Goal: Task Accomplishment & Management: Use online tool/utility

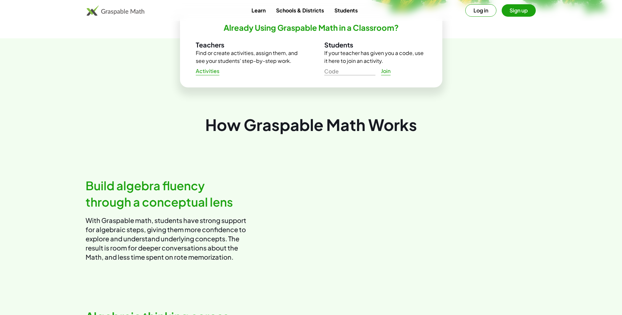
scroll to position [33, 0]
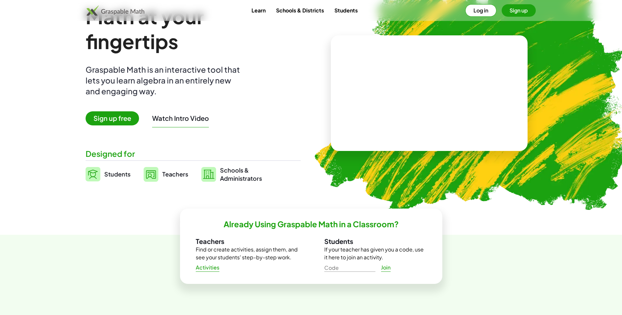
click at [120, 177] on span "Students" at bounding box center [117, 174] width 26 height 8
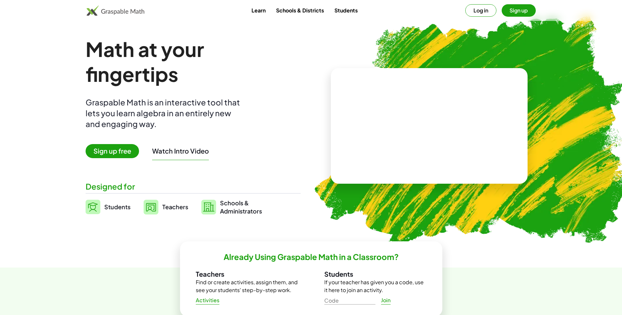
click at [137, 148] on span "Sign up free" at bounding box center [112, 151] width 53 height 14
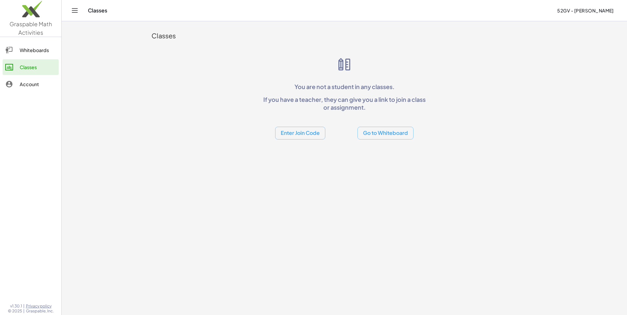
click at [18, 86] on div at bounding box center [12, 84] width 14 height 8
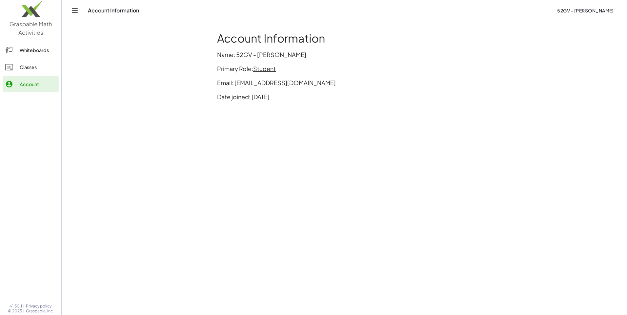
click at [42, 67] on div "Classes" at bounding box center [38, 67] width 36 height 8
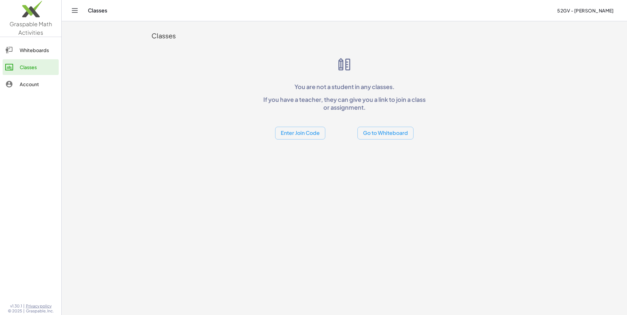
click at [44, 53] on div "Whiteboards" at bounding box center [38, 50] width 36 height 8
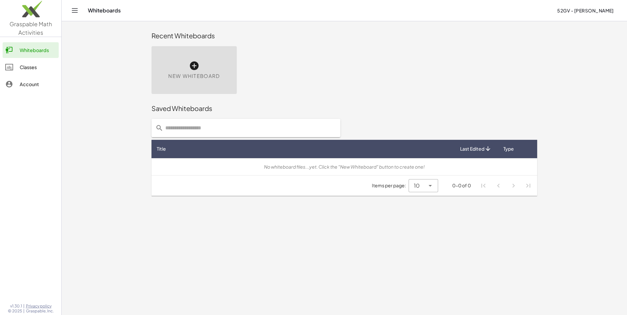
click at [197, 73] on span "New Whiteboard" at bounding box center [193, 76] width 51 height 8
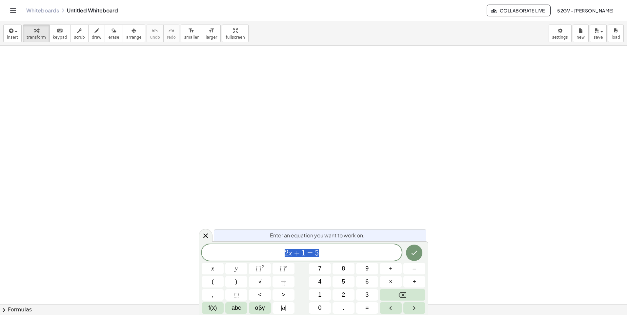
scroll to position [230, 0]
click at [205, 234] on icon at bounding box center [206, 236] width 8 height 8
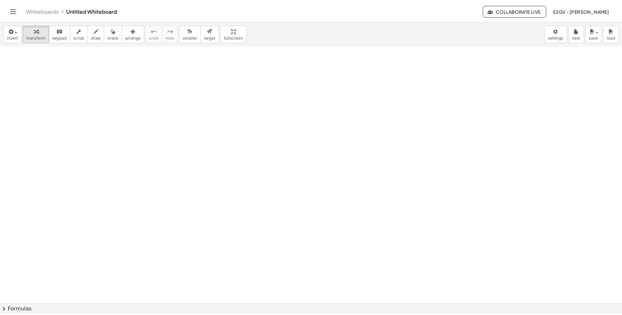
scroll to position [0, 0]
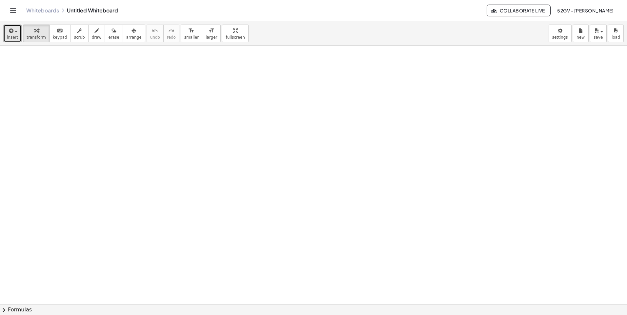
click at [16, 37] on span "insert" at bounding box center [12, 37] width 11 height 5
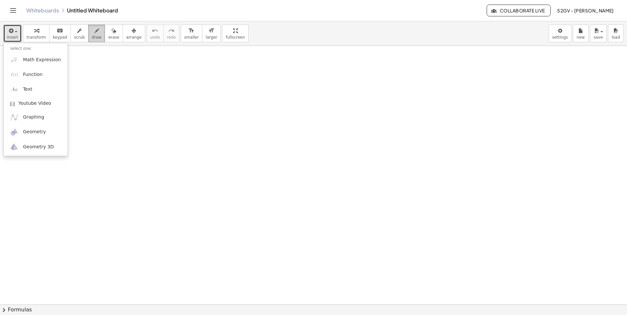
click at [92, 35] on span "draw" at bounding box center [97, 37] width 10 height 5
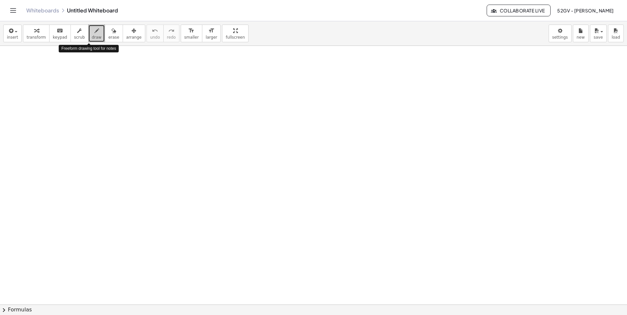
click at [92, 38] on span "draw" at bounding box center [97, 37] width 10 height 5
click at [93, 35] on button "draw" at bounding box center [96, 34] width 17 height 18
drag, startPoint x: 90, startPoint y: 68, endPoint x: 97, endPoint y: 75, distance: 10.2
click at [97, 75] on div at bounding box center [313, 305] width 627 height 518
drag, startPoint x: 111, startPoint y: 67, endPoint x: 118, endPoint y: 85, distance: 19.5
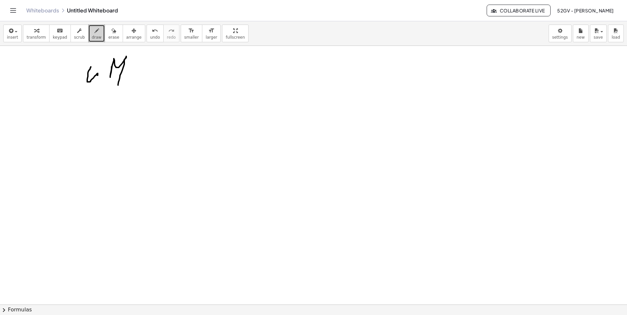
click at [118, 85] on div at bounding box center [313, 305] width 627 height 518
drag, startPoint x: 132, startPoint y: 71, endPoint x: 135, endPoint y: 83, distance: 12.6
click at [135, 83] on div at bounding box center [313, 305] width 627 height 518
drag, startPoint x: 146, startPoint y: 63, endPoint x: 141, endPoint y: 75, distance: 13.7
click at [142, 78] on div at bounding box center [313, 305] width 627 height 518
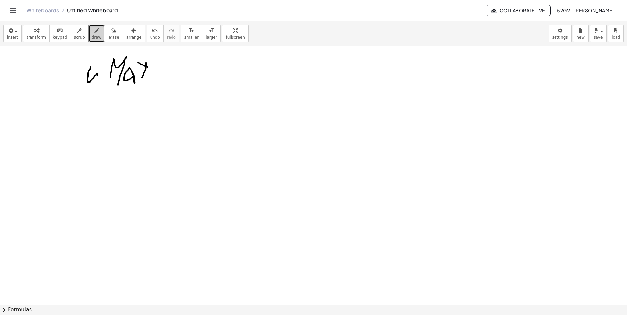
drag, startPoint x: 138, startPoint y: 62, endPoint x: 161, endPoint y: 68, distance: 23.9
click at [161, 68] on div at bounding box center [313, 305] width 627 height 518
drag, startPoint x: 153, startPoint y: 74, endPoint x: 155, endPoint y: 86, distance: 12.0
click at [155, 86] on div at bounding box center [313, 305] width 627 height 518
drag, startPoint x: 161, startPoint y: 70, endPoint x: 177, endPoint y: 89, distance: 24.6
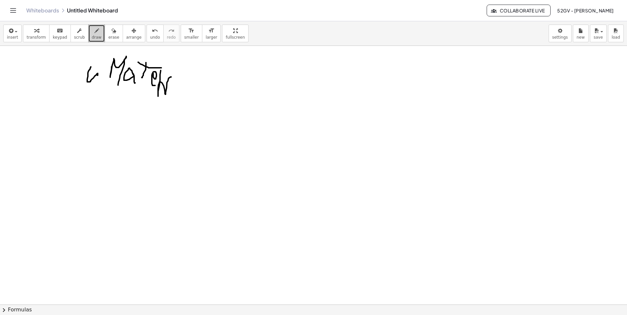
click at [177, 92] on div at bounding box center [313, 305] width 627 height 518
drag, startPoint x: 183, startPoint y: 80, endPoint x: 190, endPoint y: 76, distance: 8.1
click at [186, 88] on div at bounding box center [313, 305] width 627 height 518
drag, startPoint x: 195, startPoint y: 78, endPoint x: 196, endPoint y: 86, distance: 7.2
click at [196, 88] on div at bounding box center [313, 305] width 627 height 518
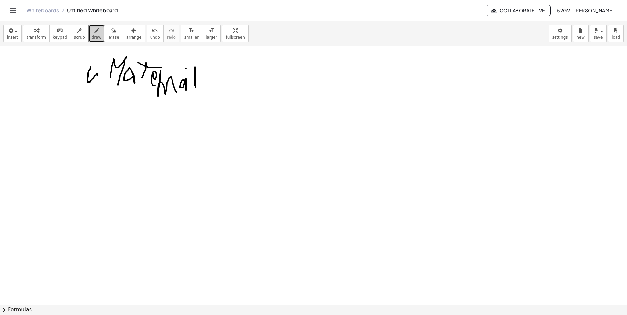
drag, startPoint x: 186, startPoint y: 69, endPoint x: 202, endPoint y: 67, distance: 16.1
click at [202, 67] on div at bounding box center [313, 305] width 627 height 518
click at [203, 85] on div at bounding box center [313, 305] width 627 height 518
drag, startPoint x: 204, startPoint y: 73, endPoint x: 210, endPoint y: 79, distance: 8.8
click at [205, 74] on div at bounding box center [313, 305] width 627 height 518
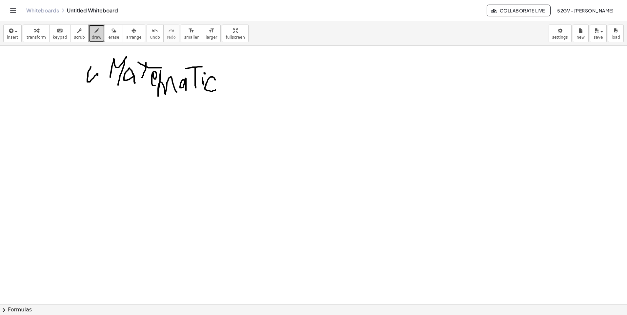
drag, startPoint x: 215, startPoint y: 80, endPoint x: 222, endPoint y: 82, distance: 7.4
click at [216, 88] on div at bounding box center [313, 305] width 627 height 518
drag, startPoint x: 223, startPoint y: 84, endPoint x: 225, endPoint y: 92, distance: 8.7
click at [225, 92] on div at bounding box center [313, 305] width 627 height 518
drag, startPoint x: 243, startPoint y: 77, endPoint x: 251, endPoint y: 86, distance: 11.8
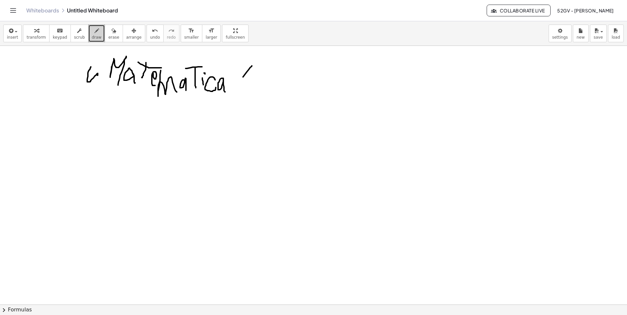
click at [251, 86] on div at bounding box center [313, 305] width 627 height 518
drag, startPoint x: 254, startPoint y: 96, endPoint x: 267, endPoint y: 98, distance: 12.6
click at [269, 97] on div at bounding box center [313, 305] width 627 height 518
drag, startPoint x: 192, startPoint y: 139, endPoint x: 175, endPoint y: 126, distance: 21.5
click at [156, 141] on div at bounding box center [313, 305] width 627 height 518
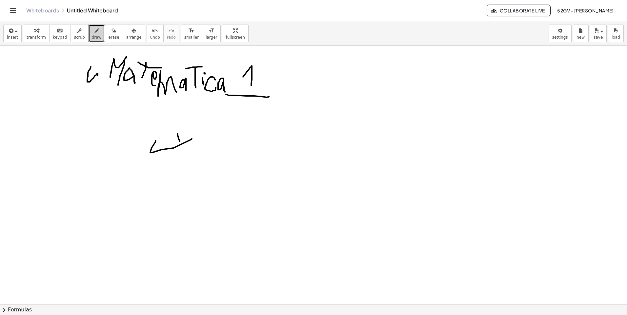
drag, startPoint x: 180, startPoint y: 142, endPoint x: 185, endPoint y: 147, distance: 7.4
click at [183, 149] on div at bounding box center [313, 305] width 627 height 518
drag, startPoint x: 219, startPoint y: 133, endPoint x: 213, endPoint y: 143, distance: 11.8
click at [213, 143] on div at bounding box center [313, 305] width 627 height 518
drag, startPoint x: 212, startPoint y: 137, endPoint x: 223, endPoint y: 135, distance: 11.4
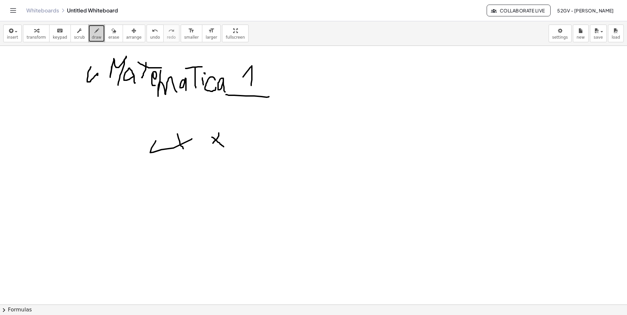
click at [224, 147] on div at bounding box center [313, 305] width 627 height 518
drag, startPoint x: 220, startPoint y: 122, endPoint x: 235, endPoint y: 128, distance: 15.9
click at [235, 128] on div at bounding box center [313, 305] width 627 height 518
click at [237, 143] on div at bounding box center [313, 305] width 627 height 518
drag, startPoint x: 234, startPoint y: 139, endPoint x: 239, endPoint y: 139, distance: 5.0
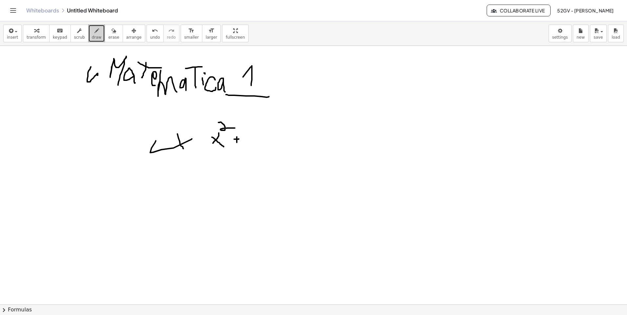
click at [239, 139] on div at bounding box center [313, 305] width 627 height 518
drag, startPoint x: 248, startPoint y: 137, endPoint x: 244, endPoint y: 144, distance: 8.1
click at [244, 145] on div at bounding box center [313, 305] width 627 height 518
drag, startPoint x: 260, startPoint y: 129, endPoint x: 260, endPoint y: 134, distance: 5.3
click at [260, 134] on div at bounding box center [313, 305] width 627 height 518
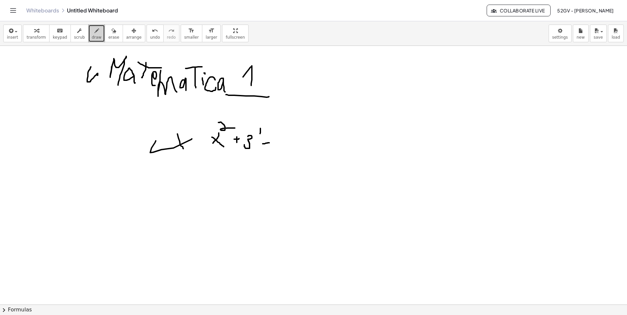
drag, startPoint x: 266, startPoint y: 143, endPoint x: 274, endPoint y: 142, distance: 8.4
click at [271, 142] on div at bounding box center [313, 305] width 627 height 518
drag, startPoint x: 281, startPoint y: 134, endPoint x: 285, endPoint y: 150, distance: 15.9
click at [283, 150] on div at bounding box center [313, 305] width 627 height 518
drag, startPoint x: 293, startPoint y: 143, endPoint x: 307, endPoint y: 144, distance: 14.1
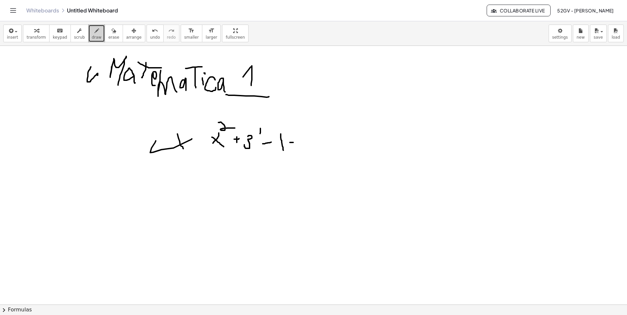
click at [307, 143] on div at bounding box center [313, 305] width 627 height 518
drag, startPoint x: 298, startPoint y: 148, endPoint x: 304, endPoint y: 147, distance: 6.2
click at [304, 147] on div at bounding box center [313, 305] width 627 height 518
drag, startPoint x: 102, startPoint y: 39, endPoint x: 176, endPoint y: 70, distance: 80.7
click at [108, 39] on span "erase" at bounding box center [113, 37] width 11 height 5
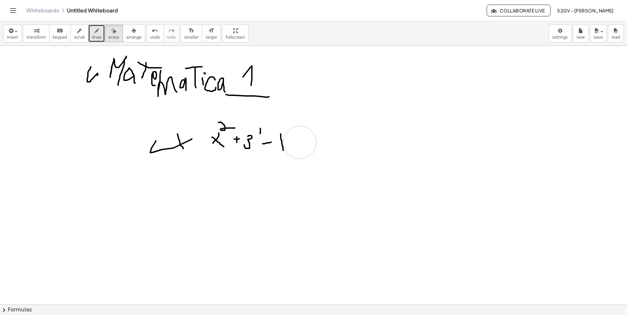
drag, startPoint x: 304, startPoint y: 132, endPoint x: 305, endPoint y: 137, distance: 4.7
click at [304, 137] on div at bounding box center [313, 305] width 627 height 518
drag, startPoint x: 181, startPoint y: 127, endPoint x: 153, endPoint y: 130, distance: 28.1
click at [139, 137] on div at bounding box center [313, 305] width 627 height 518
drag
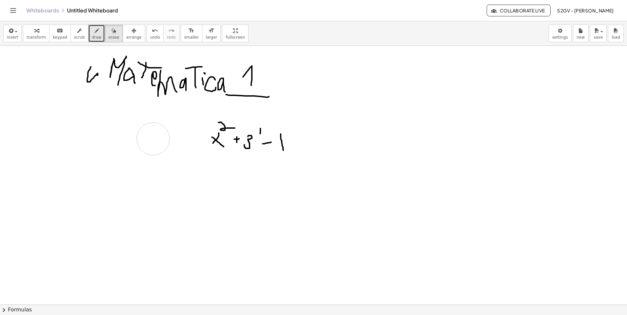
click at [150, 130] on div at bounding box center [313, 305] width 627 height 518
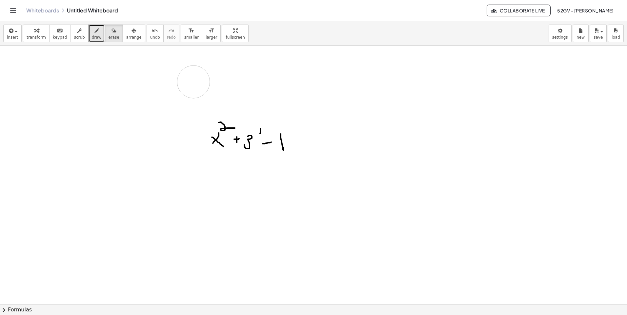
click at [177, 88] on div at bounding box center [313, 305] width 627 height 518
click at [80, 32] on button "scrub" at bounding box center [79, 34] width 18 height 18
click at [94, 32] on icon "button" at bounding box center [96, 31] width 5 height 8
click at [213, 166] on div at bounding box center [313, 305] width 627 height 518
click at [219, 168] on div at bounding box center [313, 305] width 627 height 518
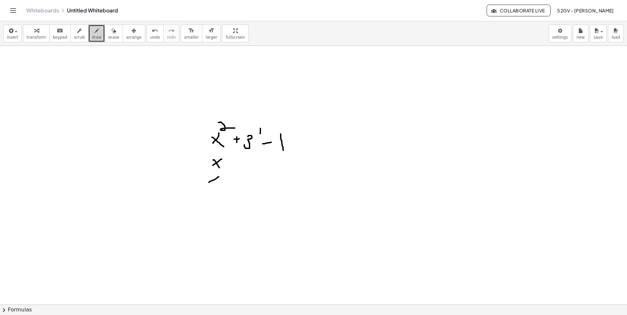
click at [208, 183] on div at bounding box center [313, 305] width 627 height 518
click at [218, 186] on div at bounding box center [313, 305] width 627 height 518
click at [270, 170] on div at bounding box center [313, 305] width 627 height 518
click at [267, 187] on div at bounding box center [313, 305] width 627 height 518
click at [270, 190] on div at bounding box center [313, 305] width 627 height 518
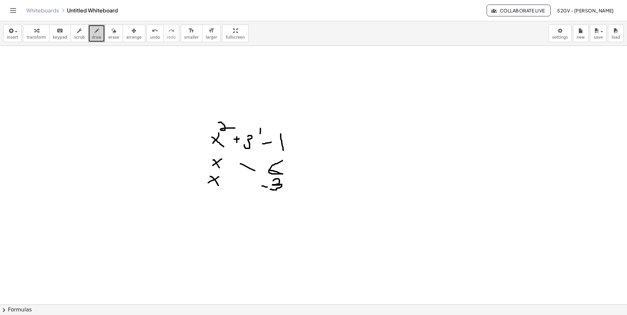
click at [256, 171] on div at bounding box center [313, 305] width 627 height 518
click at [233, 183] on div at bounding box center [313, 305] width 627 height 518
click at [96, 32] on button "draw" at bounding box center [96, 34] width 17 height 18
click at [105, 35] on button "erase" at bounding box center [114, 34] width 18 height 18
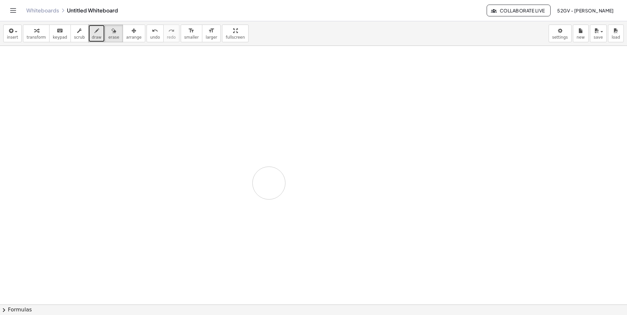
click at [261, 174] on div at bounding box center [313, 305] width 627 height 518
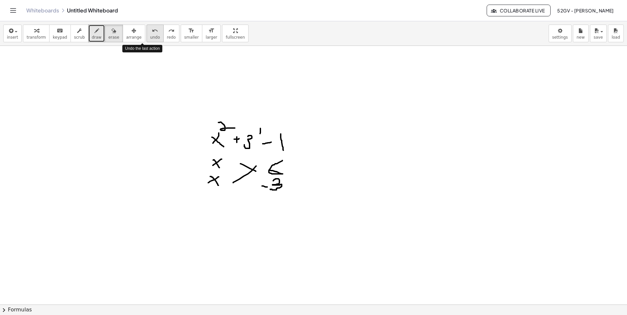
click at [150, 35] on span "undo" at bounding box center [155, 37] width 10 height 5
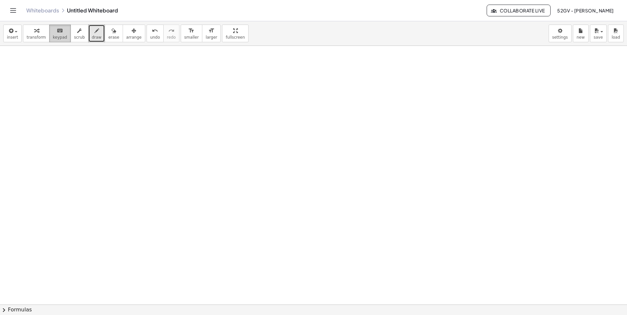
drag, startPoint x: 54, startPoint y: 35, endPoint x: 53, endPoint y: 38, distance: 3.8
click at [53, 38] on span "keypad" at bounding box center [60, 37] width 14 height 5
drag, startPoint x: 82, startPoint y: 91, endPoint x: 80, endPoint y: 105, distance: 14.3
click at [80, 105] on div at bounding box center [313, 305] width 627 height 518
click at [97, 96] on div at bounding box center [313, 305] width 627 height 518
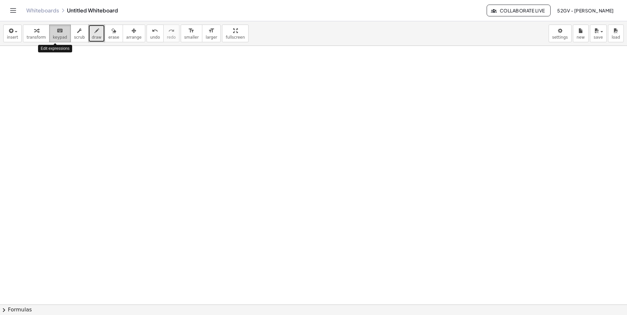
click at [57, 30] on icon "keyboard" at bounding box center [60, 31] width 6 height 8
click at [41, 35] on span "transform" at bounding box center [36, 37] width 19 height 5
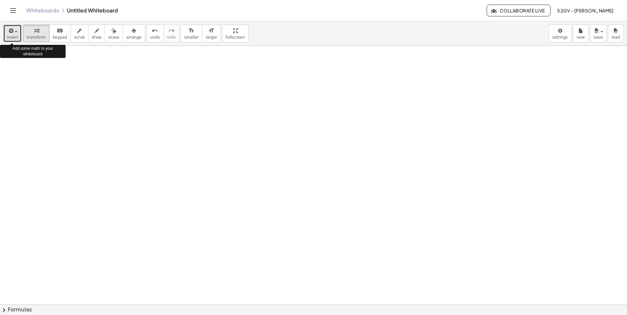
click at [14, 34] on div "button" at bounding box center [12, 31] width 11 height 8
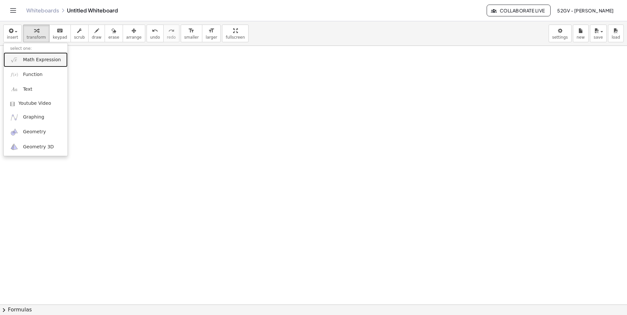
click at [42, 61] on span "Math Expression" at bounding box center [42, 60] width 38 height 7
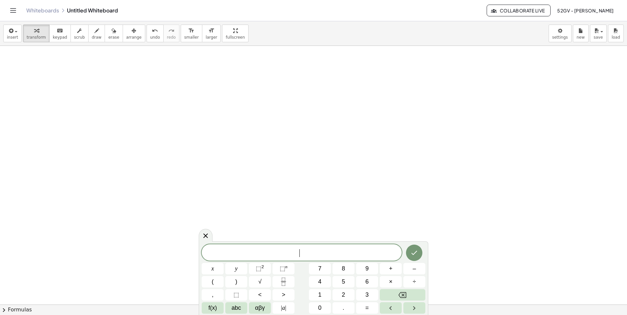
click at [580, 7] on button "52GV - [PERSON_NAME]" at bounding box center [585, 11] width 67 height 12
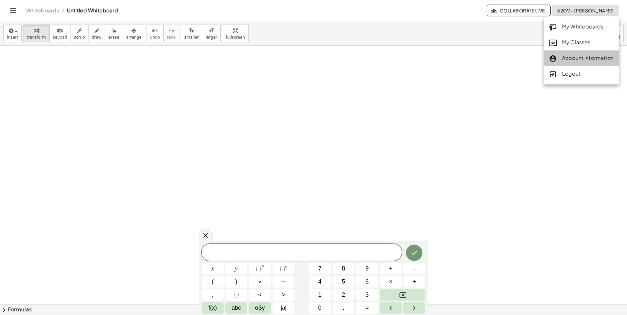
click at [587, 66] on div "Account Information" at bounding box center [581, 74] width 75 height 16
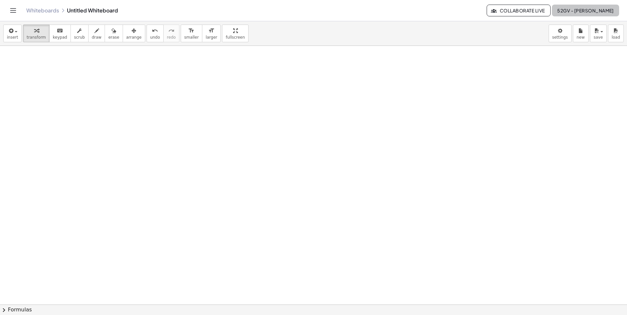
click at [586, 15] on button "52GV - [PERSON_NAME]" at bounding box center [585, 11] width 67 height 12
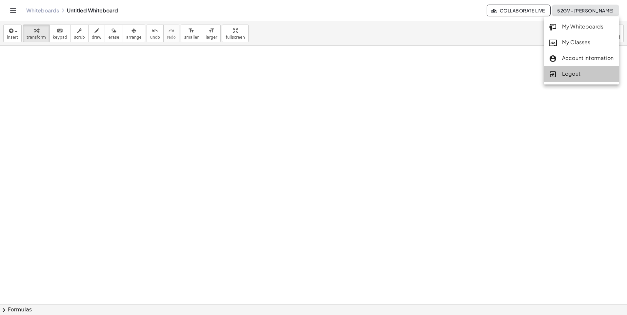
click at [549, 80] on div "Logout" at bounding box center [581, 74] width 75 height 16
